Goal: Contribute content: Contribute content

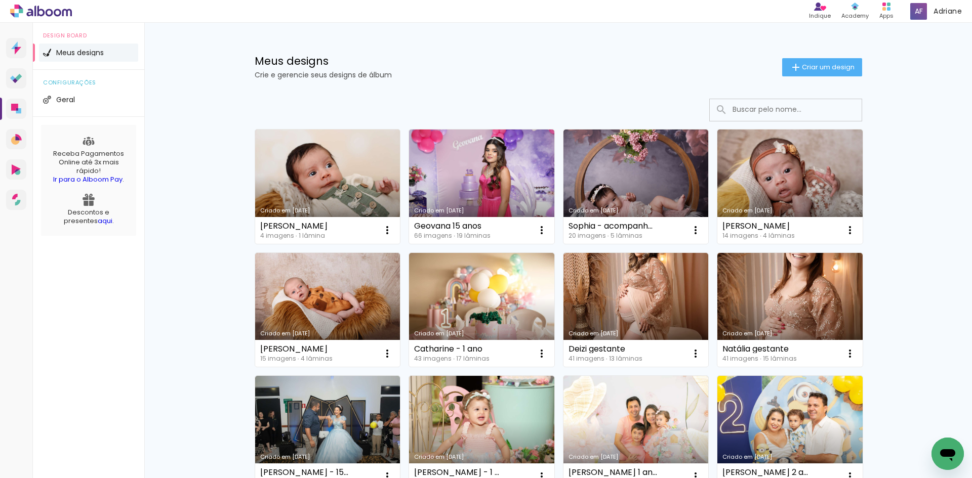
click at [321, 183] on link "Criado em [DATE]" at bounding box center [327, 187] width 145 height 114
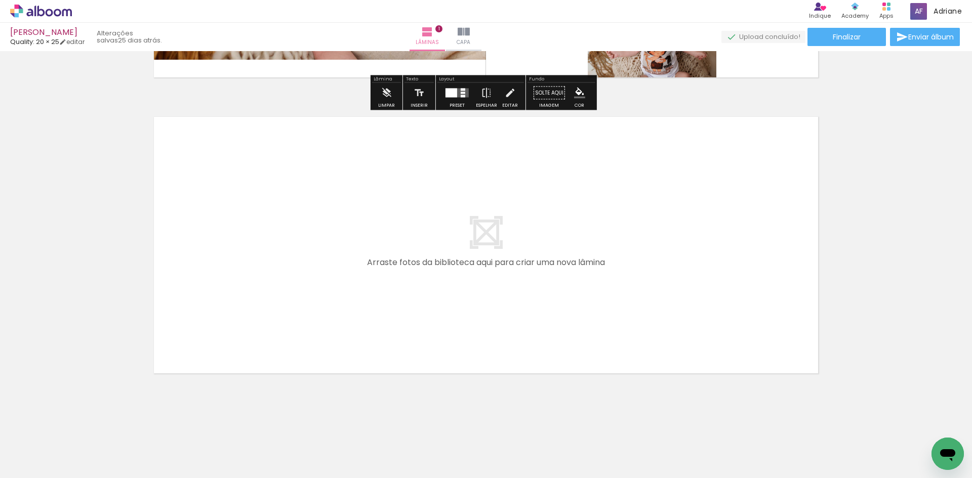
scroll to position [268, 0]
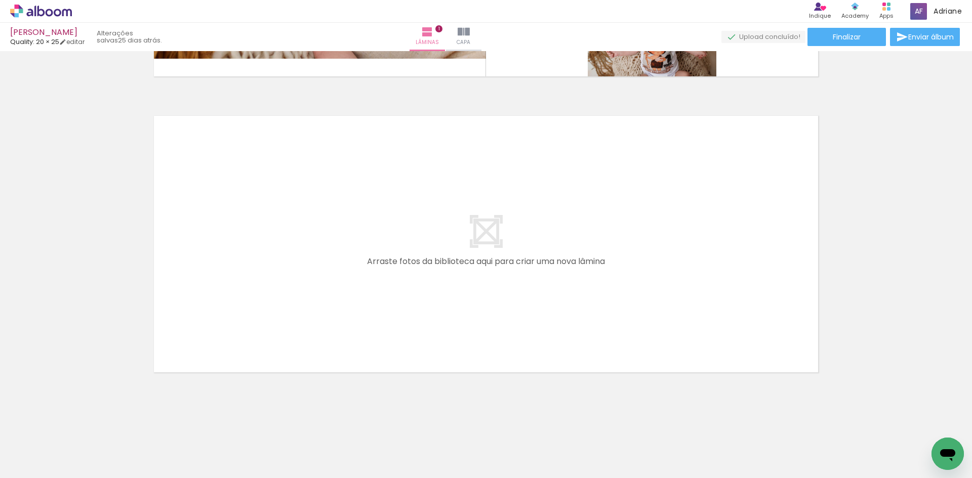
click at [39, 462] on span "Adicionar Fotos" at bounding box center [36, 464] width 30 height 11
click at [0, 0] on input "file" at bounding box center [0, 0] width 0 height 0
click at [310, 422] on iron-icon at bounding box center [306, 424] width 11 height 11
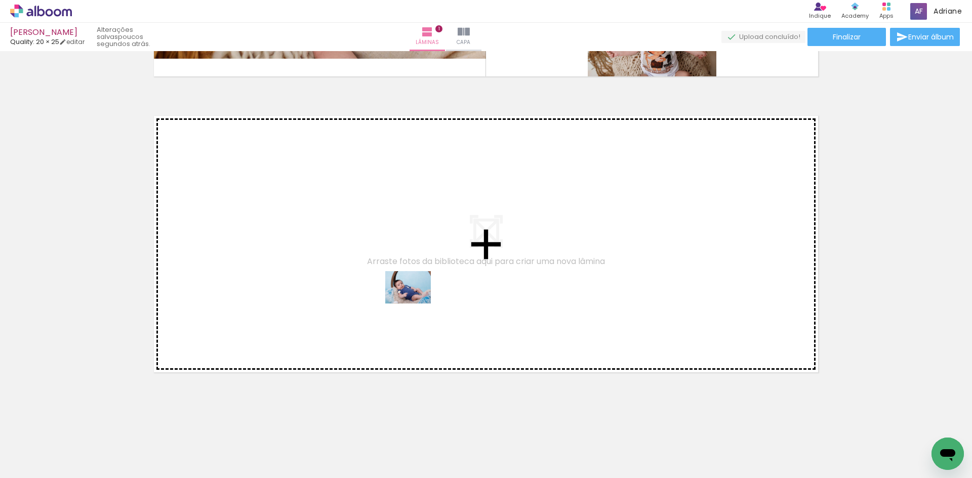
drag, startPoint x: 338, startPoint y: 447, endPoint x: 415, endPoint y: 302, distance: 164.6
click at [415, 302] on quentale-workspace at bounding box center [486, 239] width 972 height 478
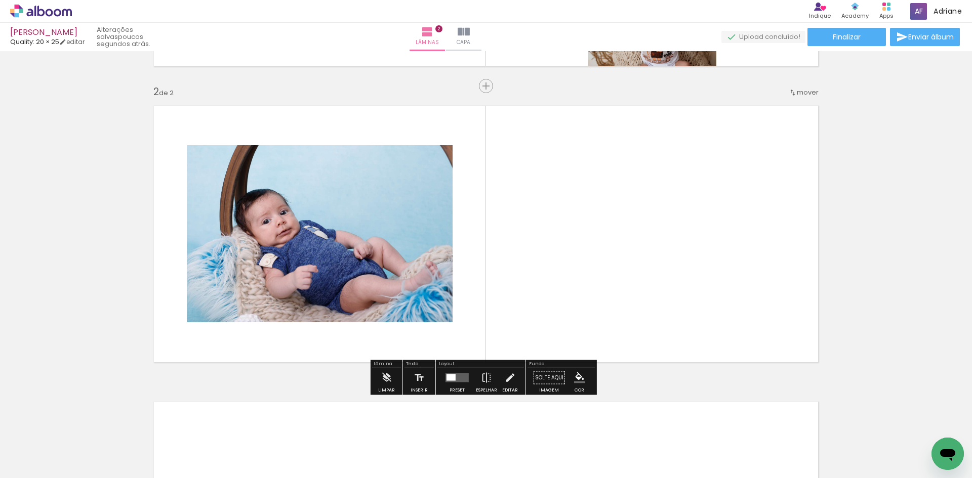
scroll to position [279, 0]
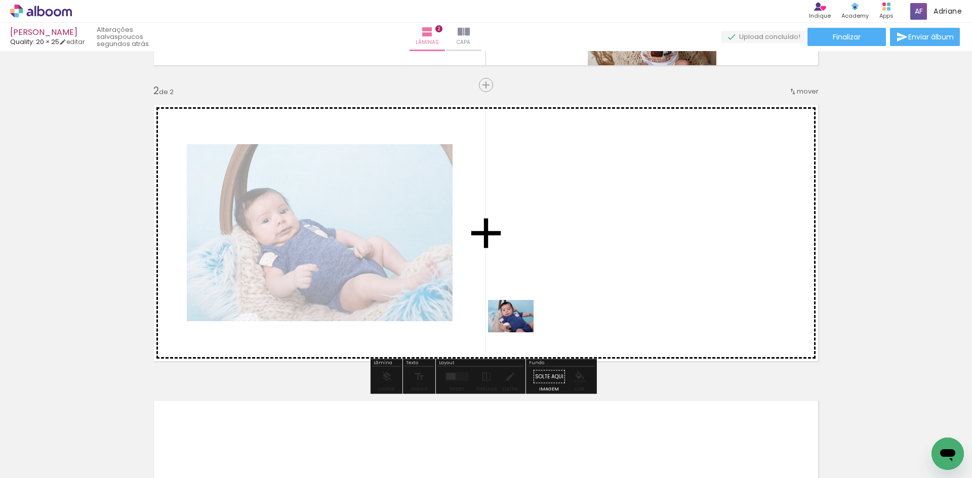
drag, startPoint x: 395, startPoint y: 438, endPoint x: 559, endPoint y: 286, distance: 223.5
click at [559, 286] on quentale-workspace at bounding box center [486, 239] width 972 height 478
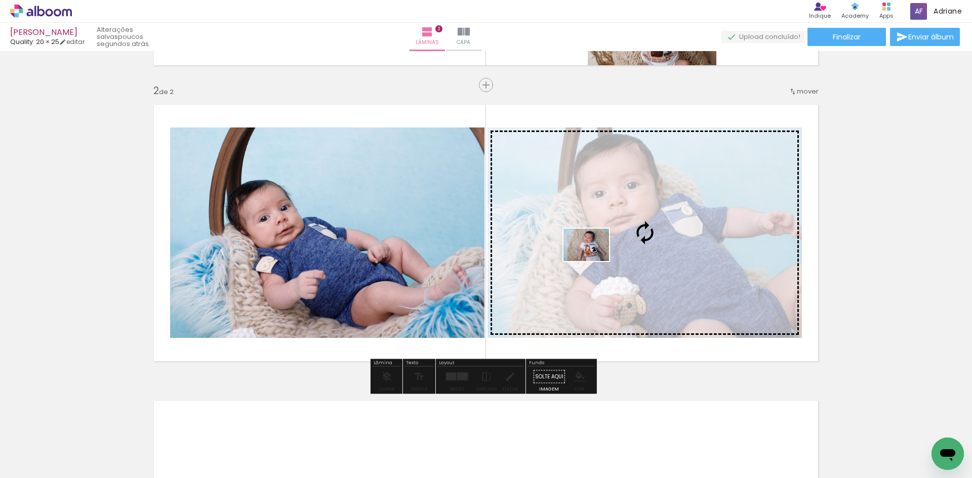
drag, startPoint x: 448, startPoint y: 445, endPoint x: 594, endPoint y: 259, distance: 236.2
click at [594, 259] on quentale-workspace at bounding box center [486, 239] width 972 height 478
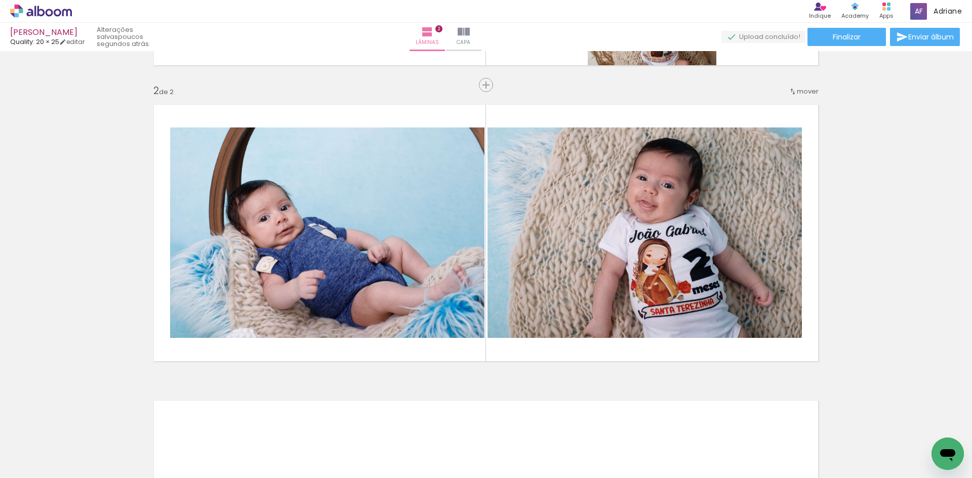
click at [26, 461] on span "Adicionar Fotos" at bounding box center [36, 464] width 30 height 11
click at [0, 0] on input "file" at bounding box center [0, 0] width 0 height 0
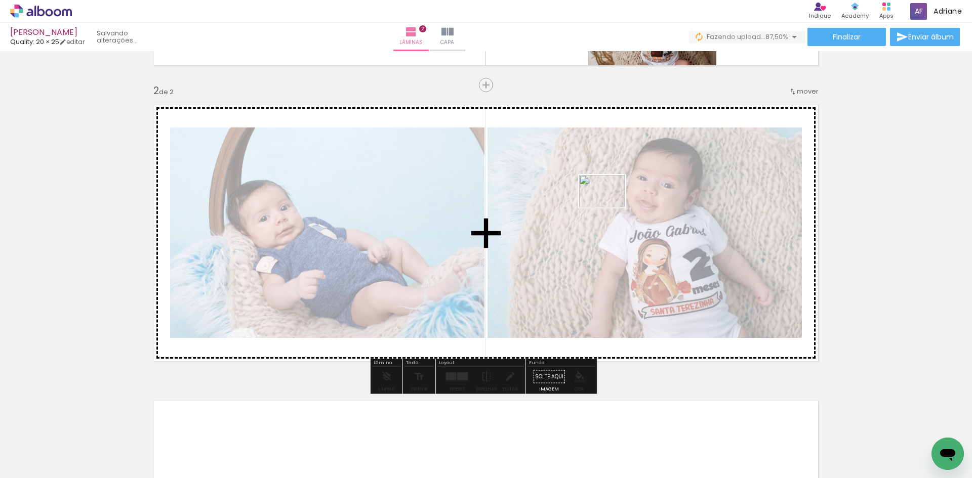
drag, startPoint x: 500, startPoint y: 450, endPoint x: 611, endPoint y: 197, distance: 276.7
click at [611, 197] on quentale-workspace at bounding box center [486, 239] width 972 height 478
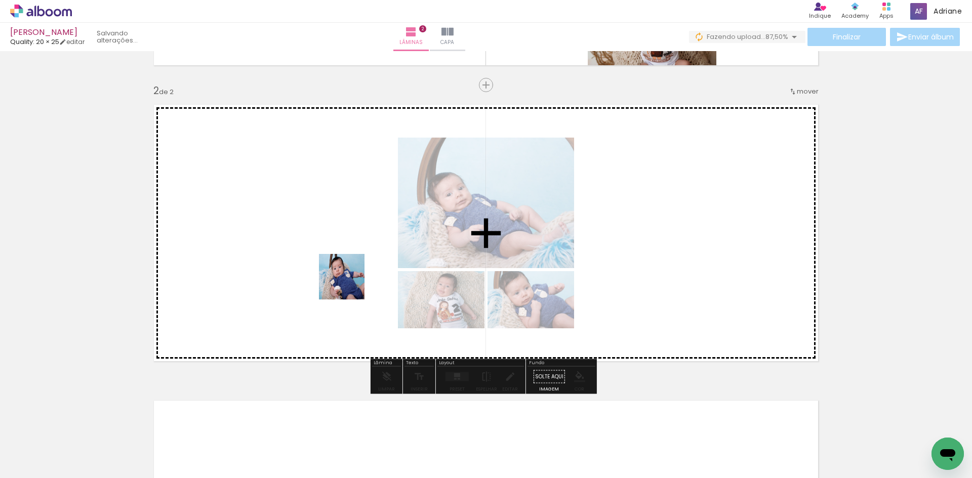
drag, startPoint x: 387, startPoint y: 446, endPoint x: 341, endPoint y: 258, distance: 193.3
click at [341, 258] on quentale-workspace at bounding box center [486, 239] width 972 height 478
